Goal: Use online tool/utility: Utilize a website feature to perform a specific function

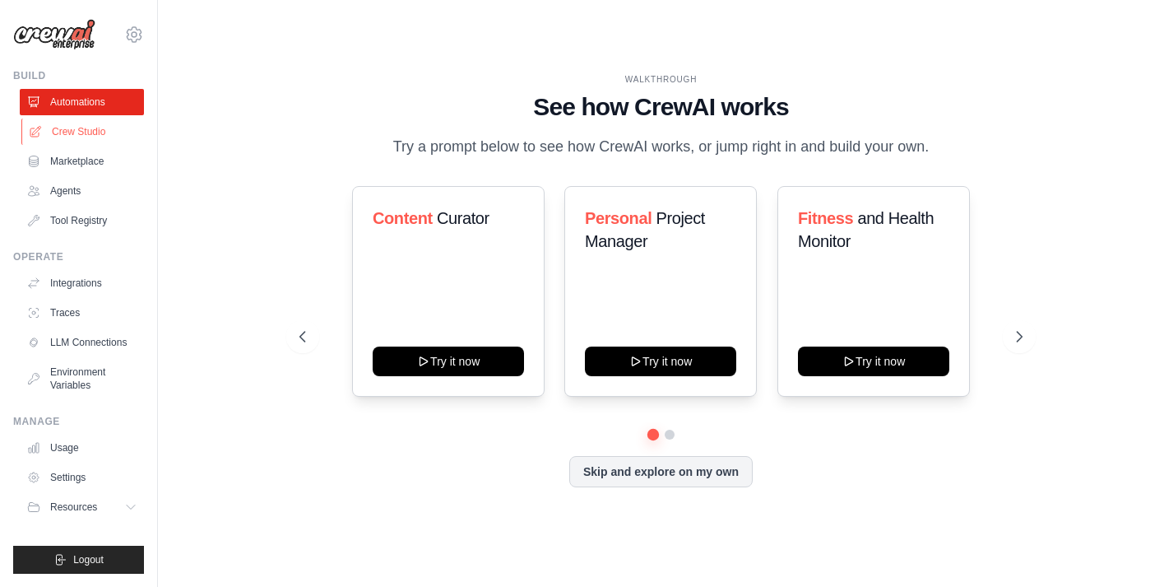
click at [105, 134] on link "Crew Studio" at bounding box center [83, 131] width 124 height 26
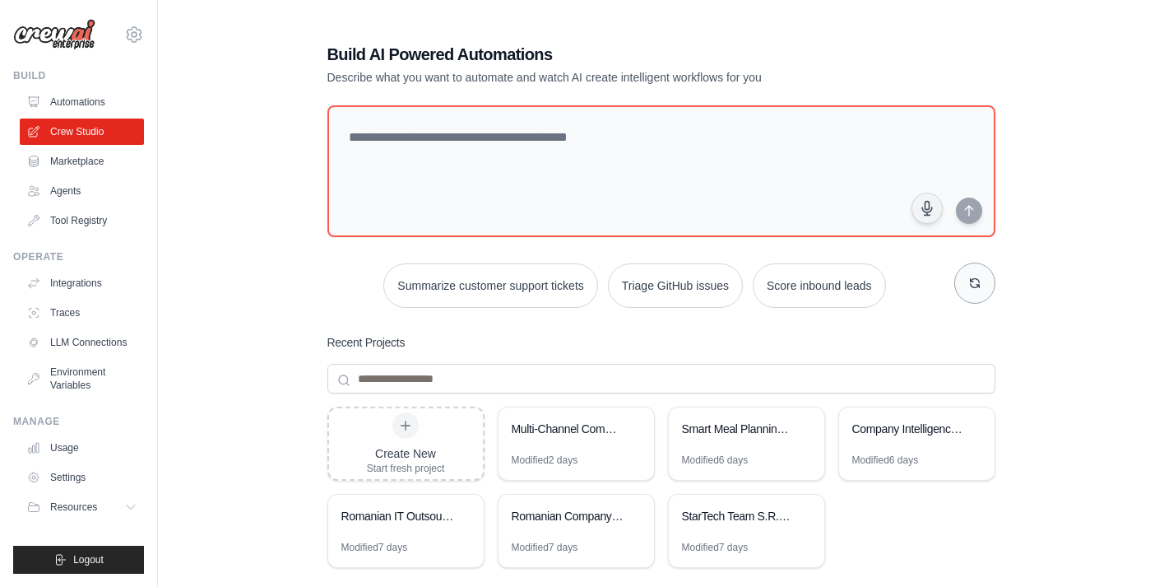
click at [975, 285] on icon "button" at bounding box center [974, 282] width 13 height 13
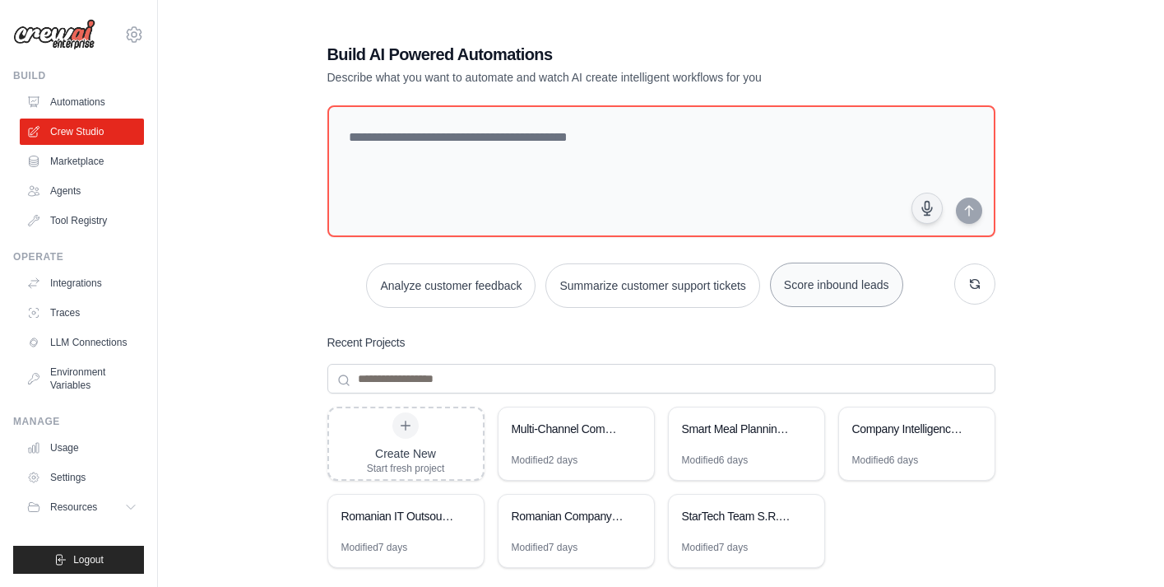
click at [837, 275] on button "Score inbound leads" at bounding box center [836, 284] width 133 height 44
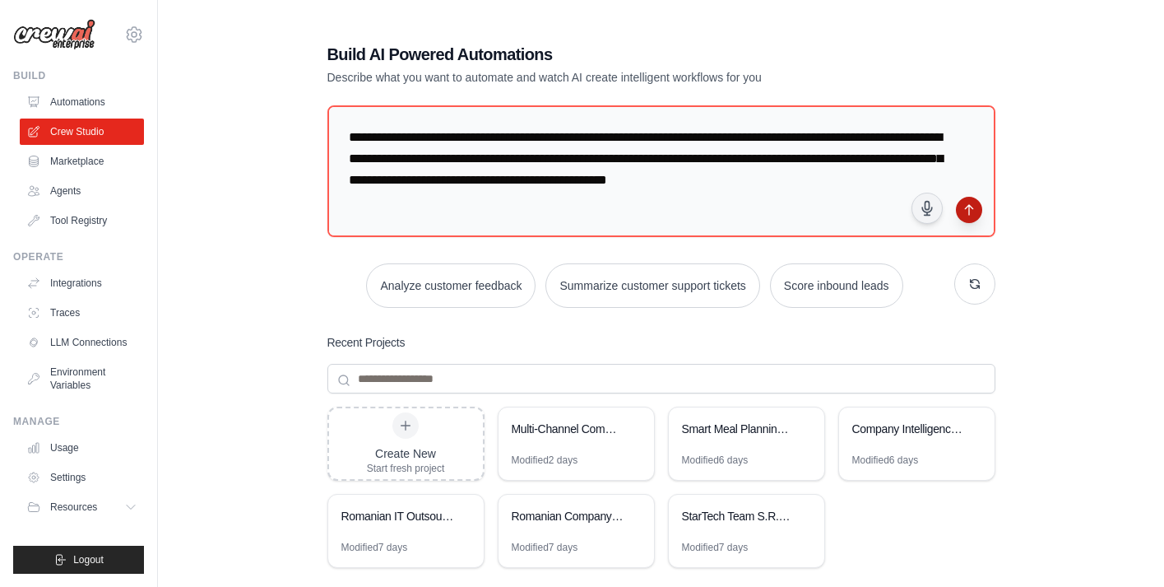
click at [975, 211] on icon "submit" at bounding box center [969, 209] width 13 height 13
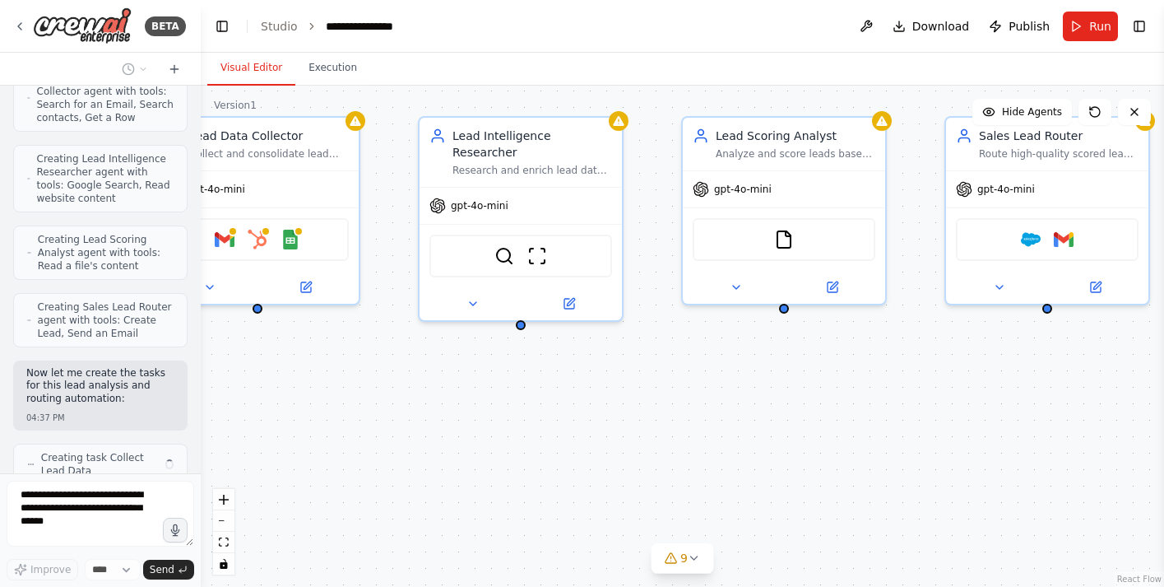
scroll to position [1052, 0]
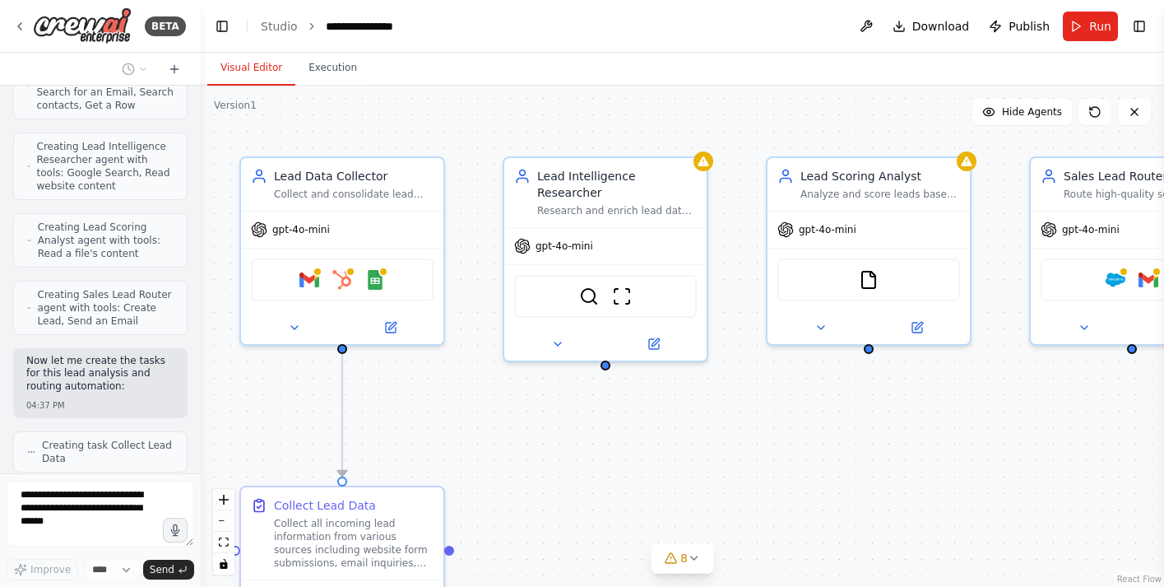
drag, startPoint x: 1042, startPoint y: 234, endPoint x: 994, endPoint y: 169, distance: 80.5
click at [994, 169] on div ".deletable-edge-delete-btn { width: 20px; height: 20px; border: 0px solid #ffff…" at bounding box center [682, 336] width 963 height 501
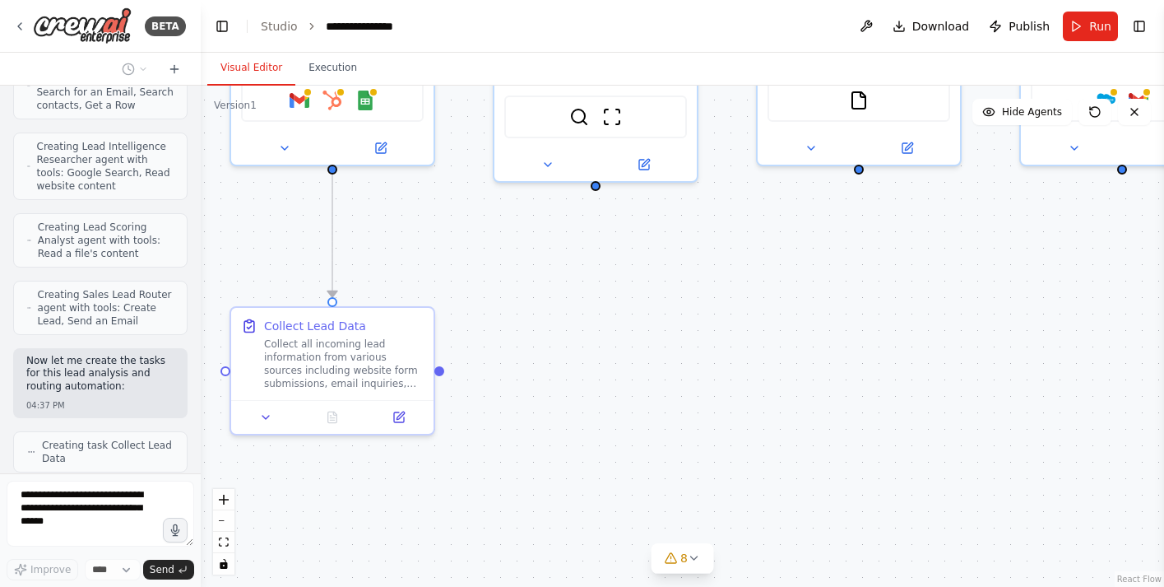
scroll to position [1107, 0]
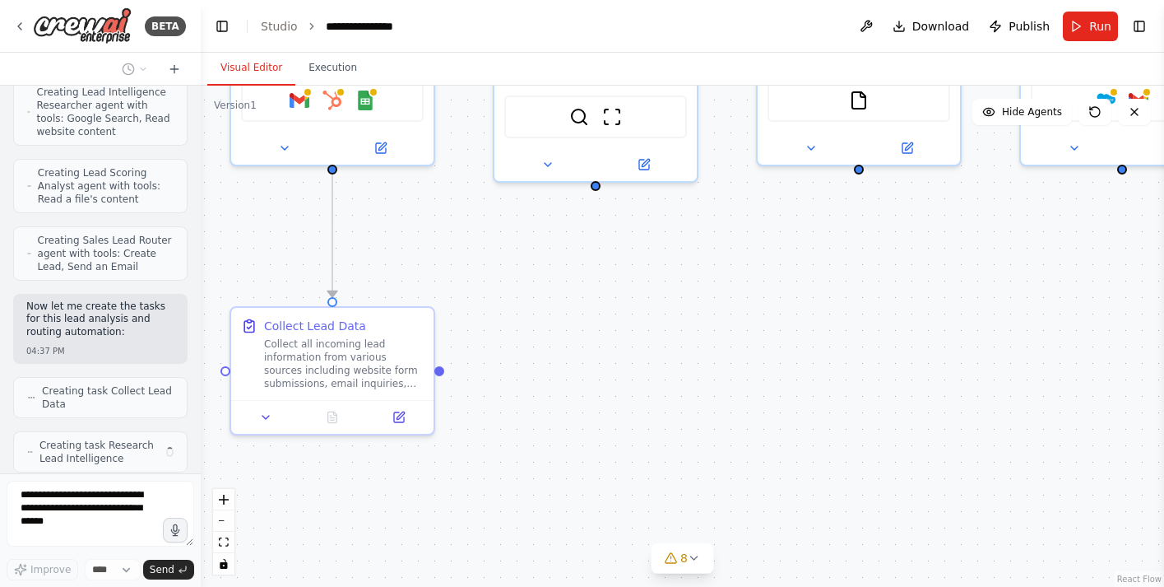
drag, startPoint x: 574, startPoint y: 416, endPoint x: 569, endPoint y: 290, distance: 126.8
click at [569, 290] on div ".deletable-edge-delete-btn { width: 20px; height: 20px; border: 0px solid #ffff…" at bounding box center [682, 336] width 963 height 501
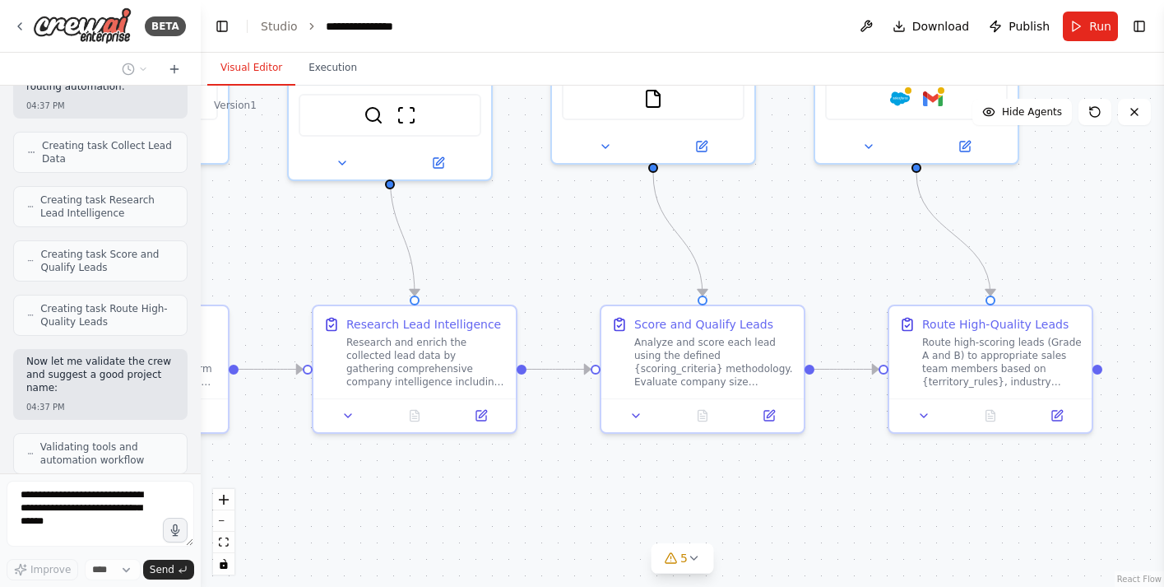
scroll to position [1419, 0]
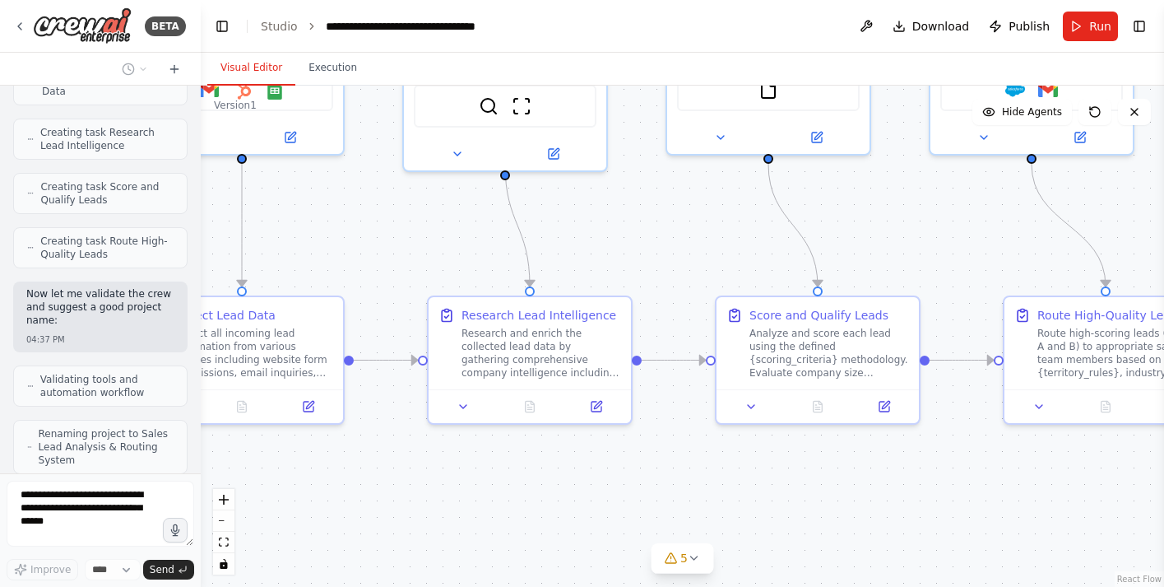
drag, startPoint x: 1006, startPoint y: 272, endPoint x: 916, endPoint y: 262, distance: 91.1
click at [916, 262] on div ".deletable-edge-delete-btn { width: 20px; height: 20px; border: 0px solid #ffff…" at bounding box center [682, 336] width 963 height 501
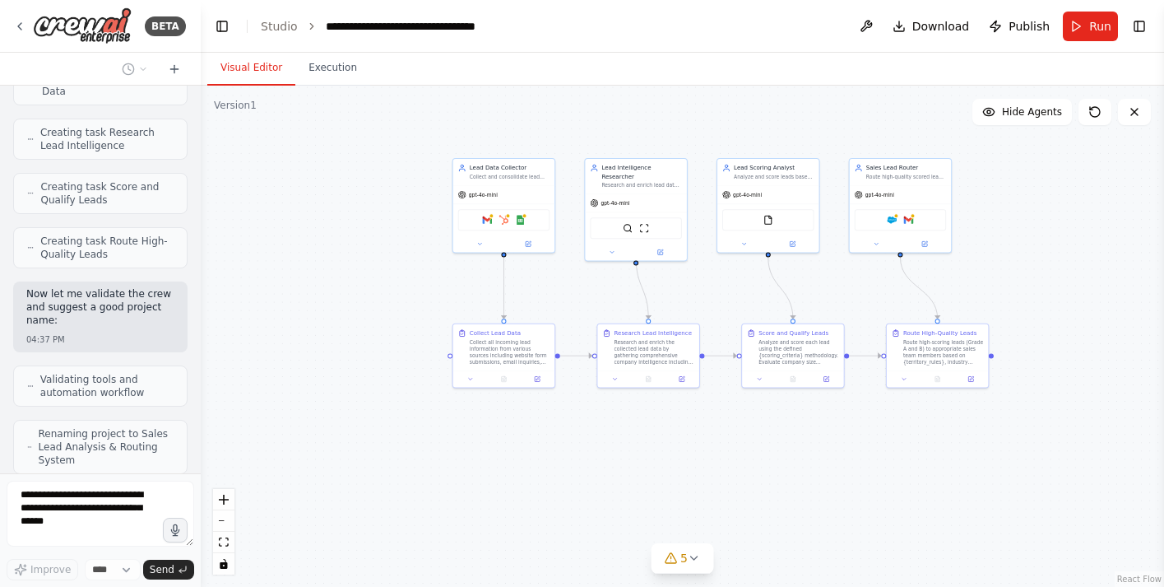
drag, startPoint x: 852, startPoint y: 194, endPoint x: 810, endPoint y: 272, distance: 88.7
click at [810, 272] on div ".deletable-edge-delete-btn { width: 20px; height: 20px; border: 0px solid #ffff…" at bounding box center [682, 336] width 963 height 501
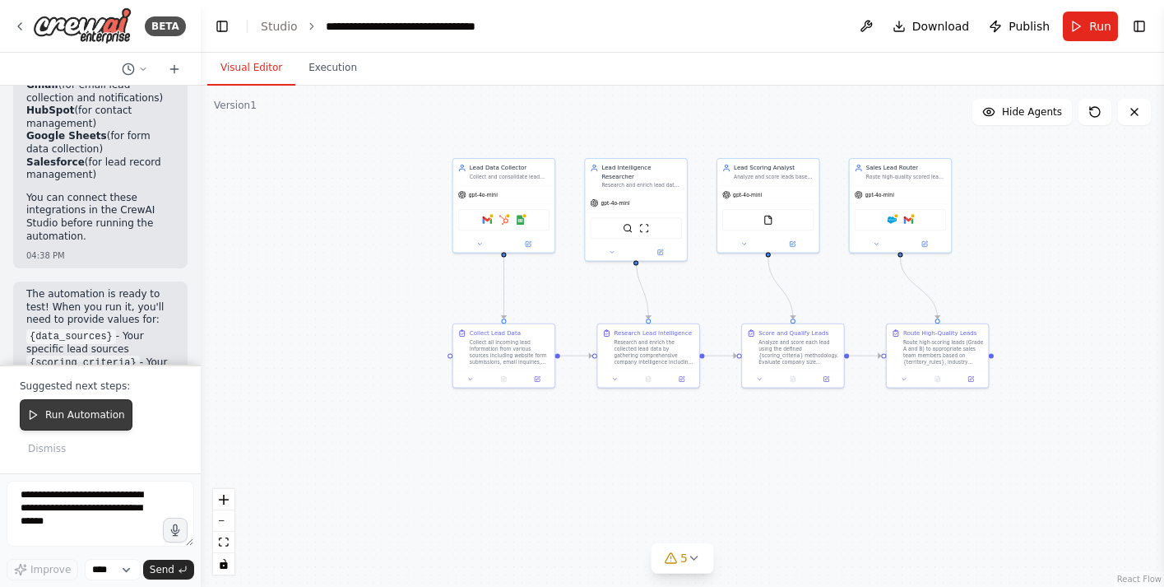
click at [88, 424] on button "Run Automation" at bounding box center [76, 414] width 113 height 31
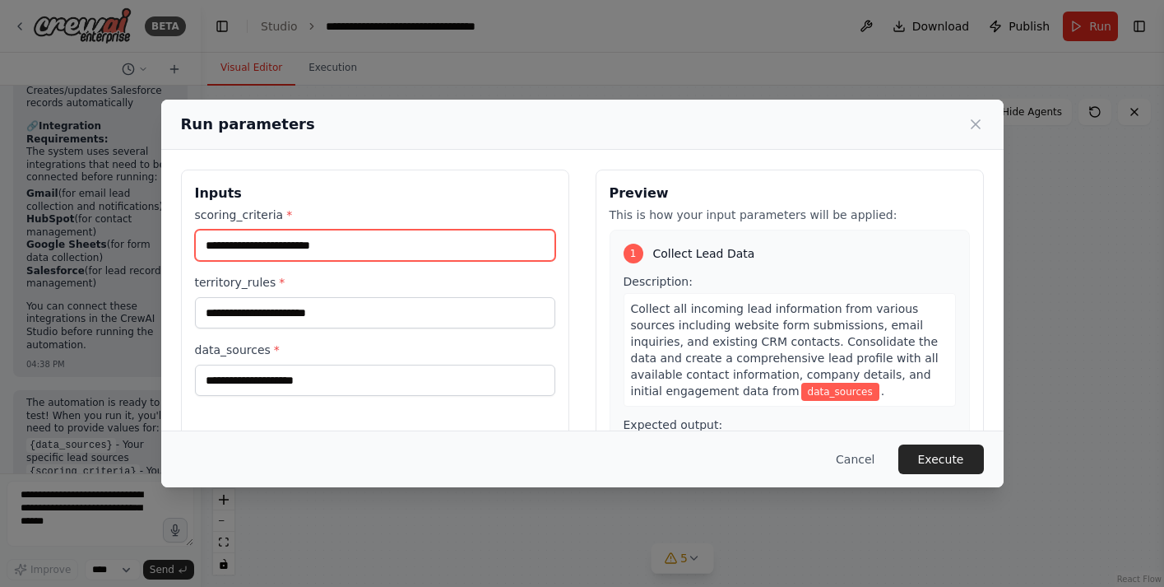
click at [295, 248] on input "scoring_criteria *" at bounding box center [375, 245] width 360 height 31
click at [295, 350] on label "data_sources *" at bounding box center [375, 349] width 360 height 16
click at [295, 364] on input "data_sources *" at bounding box center [375, 379] width 360 height 31
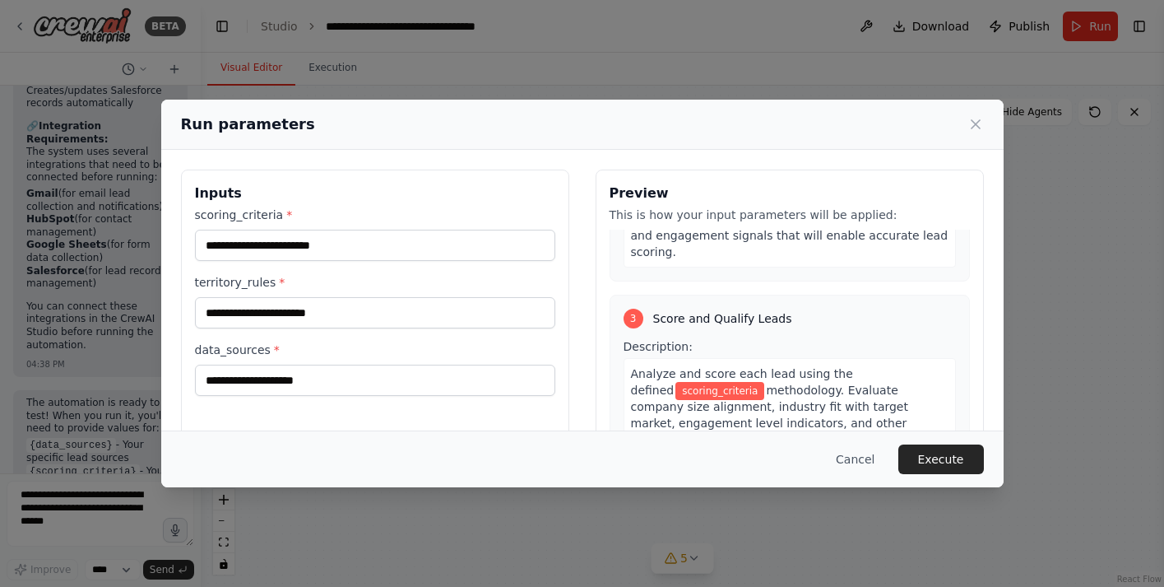
scroll to position [615, 0]
click at [861, 459] on button "Cancel" at bounding box center [855, 459] width 65 height 30
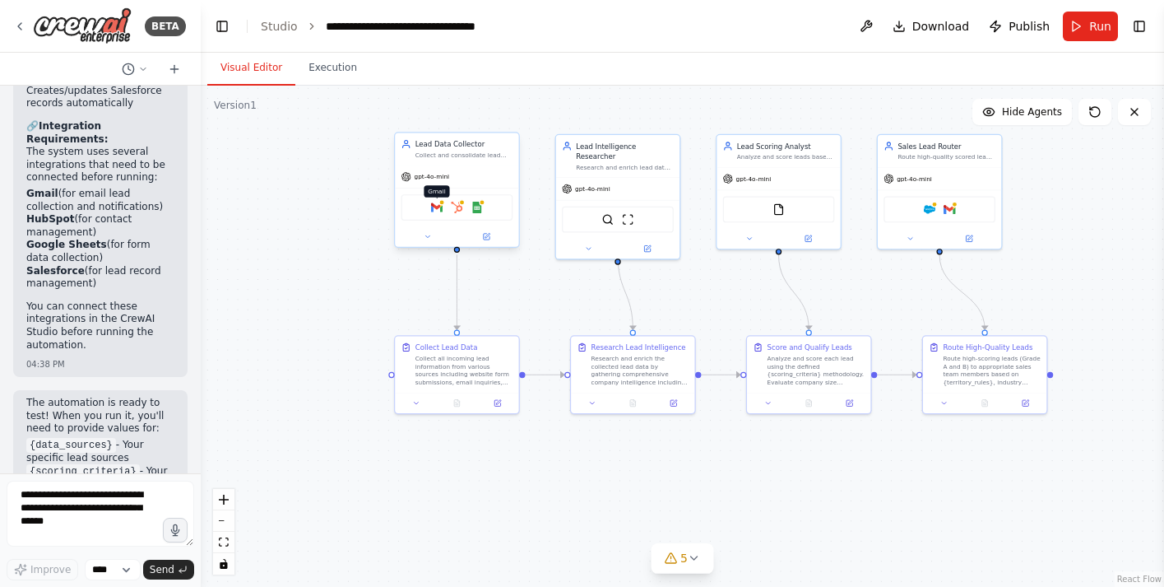
click at [439, 211] on img at bounding box center [437, 208] width 12 height 12
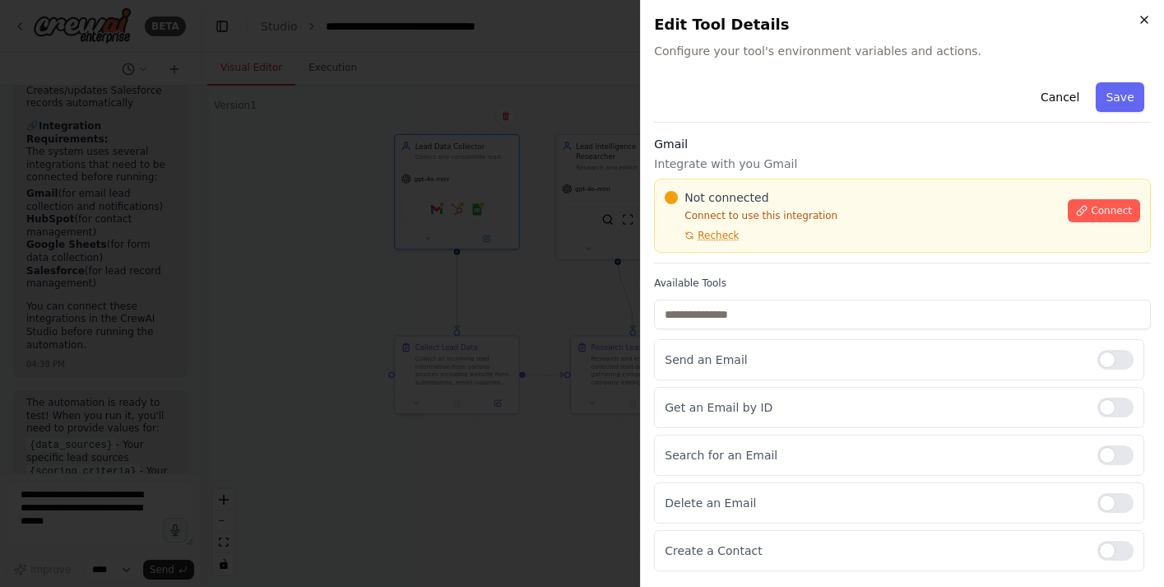
click at [1146, 23] on icon "button" at bounding box center [1144, 19] width 13 height 13
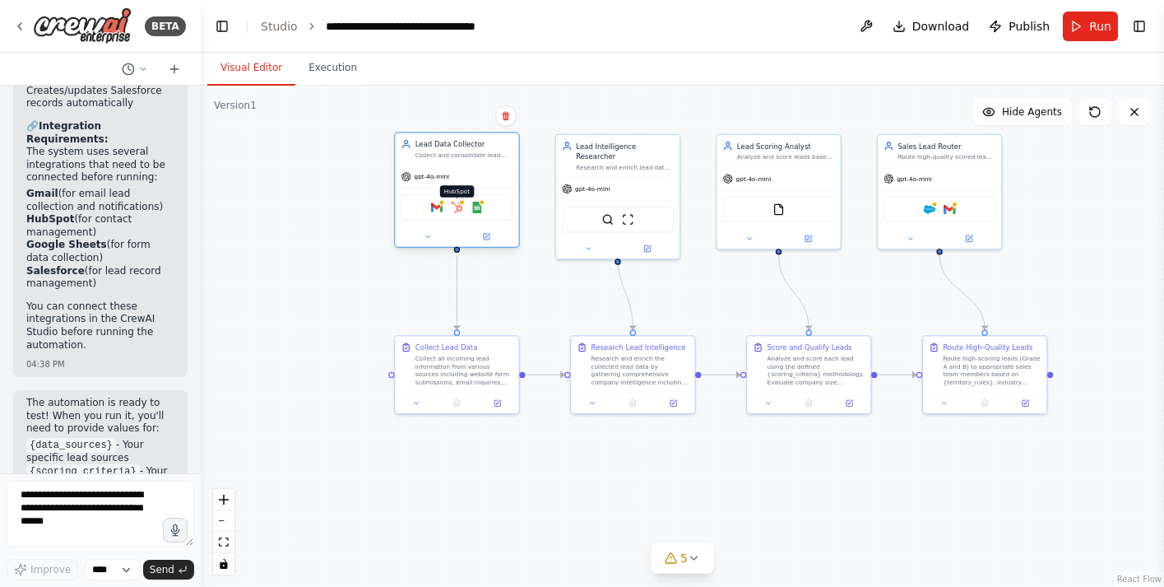
click at [461, 210] on img at bounding box center [457, 208] width 12 height 12
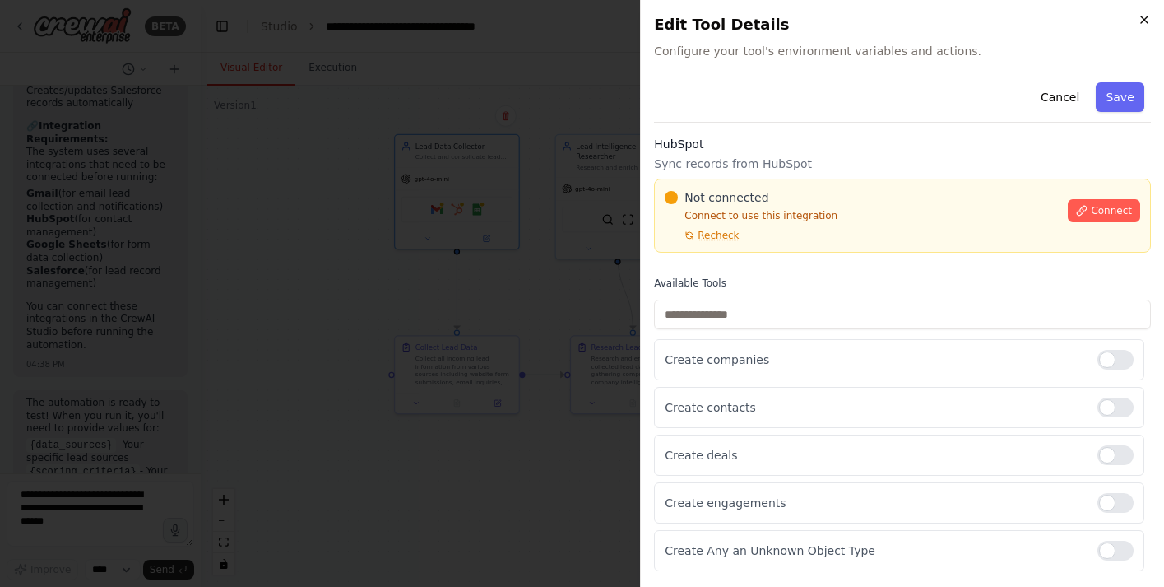
click at [1149, 24] on icon "button" at bounding box center [1144, 19] width 13 height 13
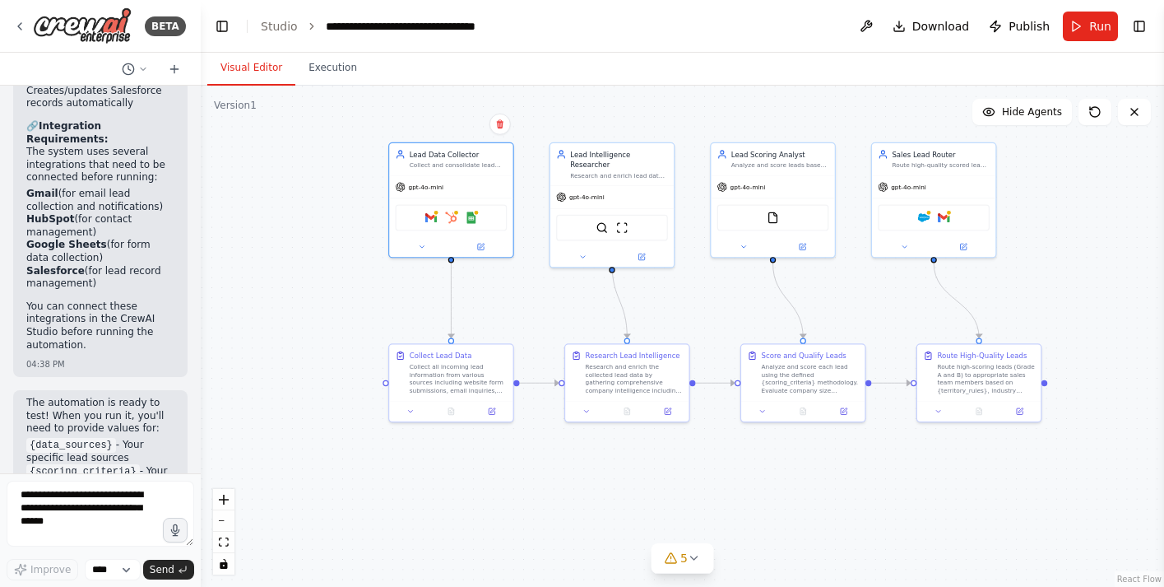
drag, startPoint x: 307, startPoint y: 142, endPoint x: 301, endPoint y: 151, distance: 10.0
click at [301, 151] on div ".deletable-edge-delete-btn { width: 20px; height: 20px; border: 0px solid #ffff…" at bounding box center [682, 336] width 963 height 501
